Goal: Use online tool/utility: Use online tool/utility

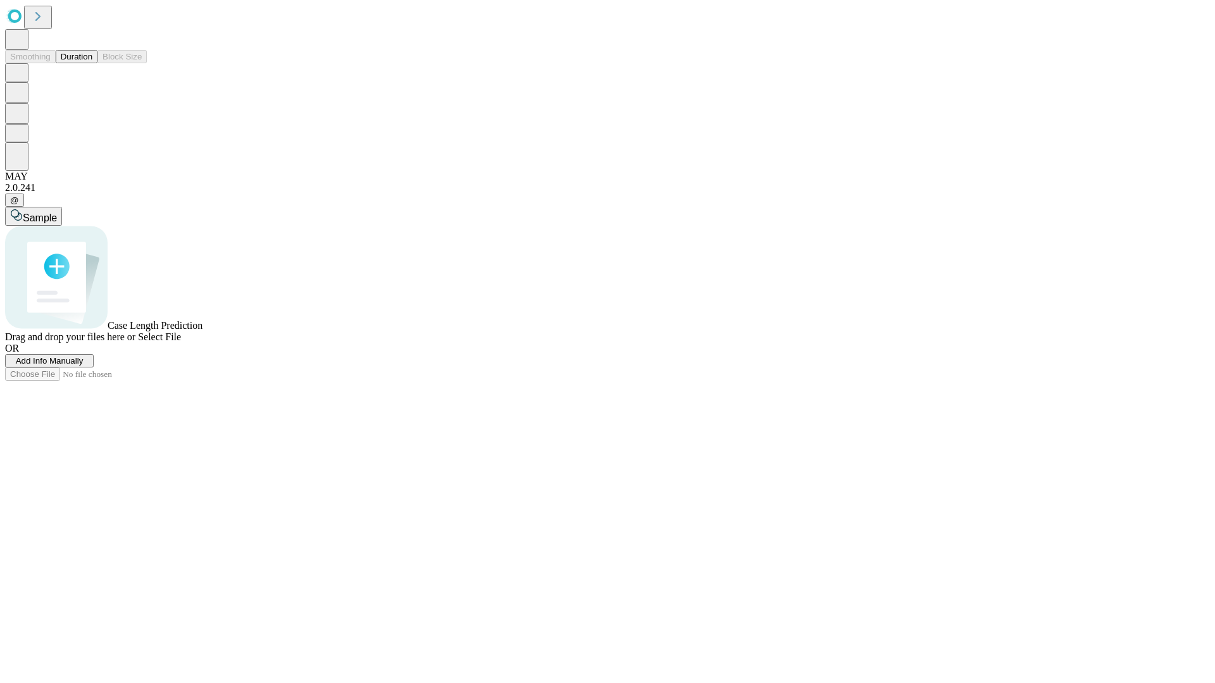
click at [92, 63] on button "Duration" at bounding box center [77, 56] width 42 height 13
click at [57, 213] on span "Sample" at bounding box center [40, 218] width 34 height 11
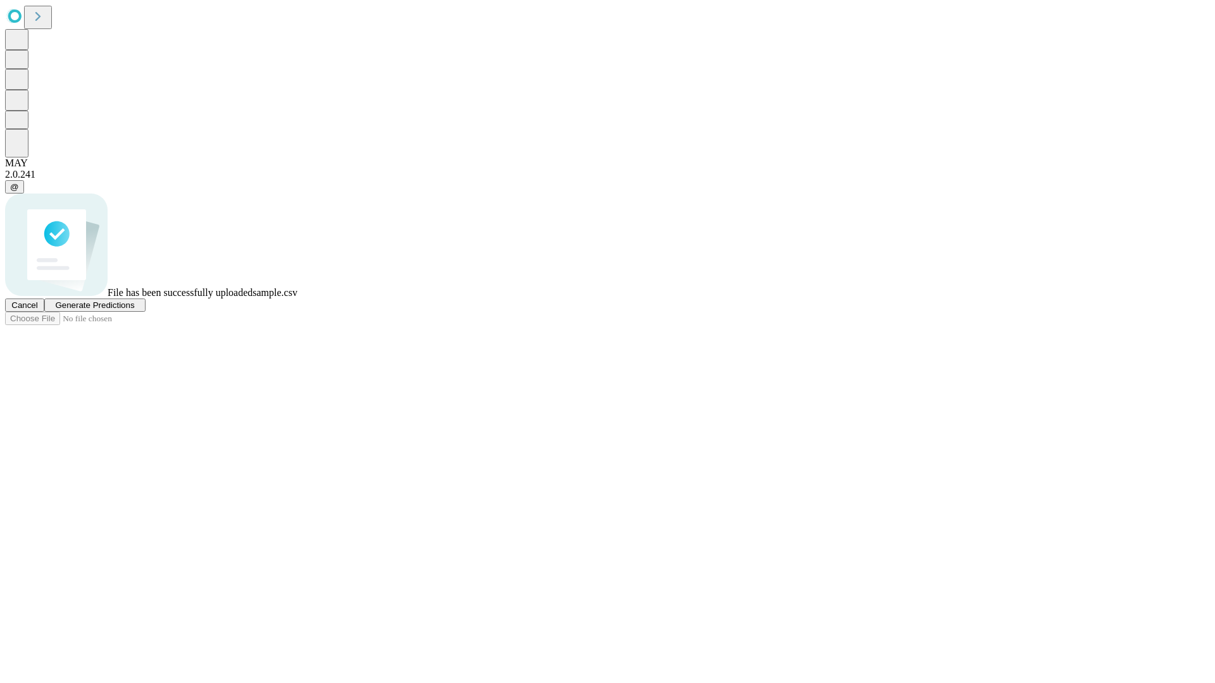
click at [134, 310] on span "Generate Predictions" at bounding box center [94, 304] width 79 height 9
